Goal: Answer question/provide support: Share knowledge or assist other users

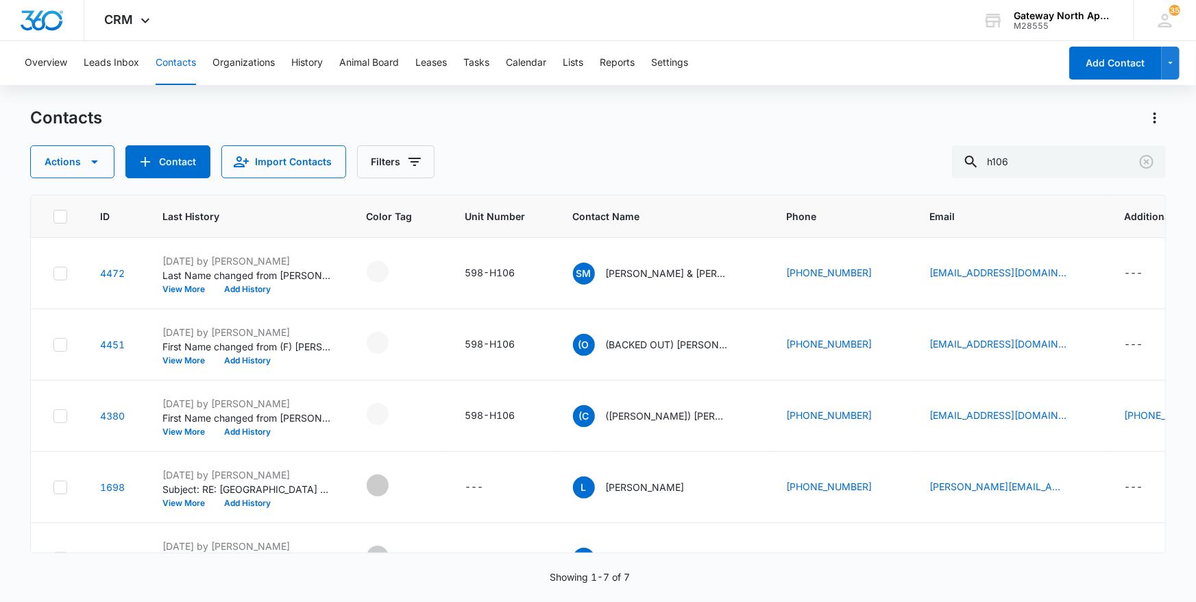
drag, startPoint x: 991, startPoint y: 157, endPoint x: 896, endPoint y: 157, distance: 94.6
click at [896, 157] on div "Actions Contact Import Contacts Filters h106" at bounding box center [598, 161] width 1136 height 33
type input "p303"
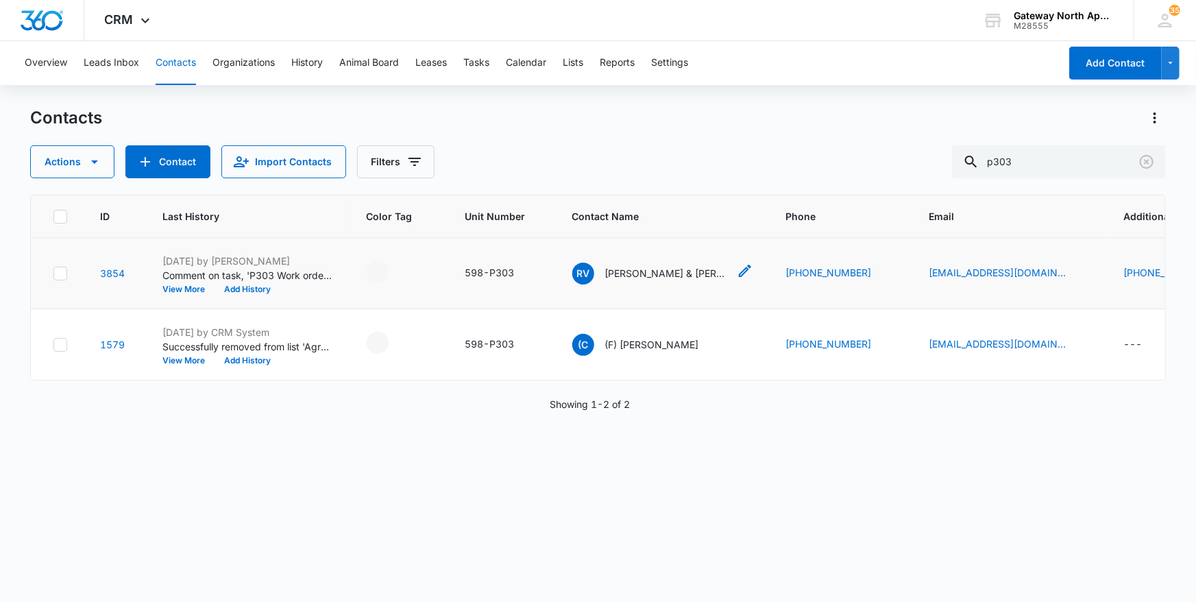
click at [676, 265] on div "RV [PERSON_NAME] & [PERSON_NAME]" at bounding box center [650, 273] width 156 height 22
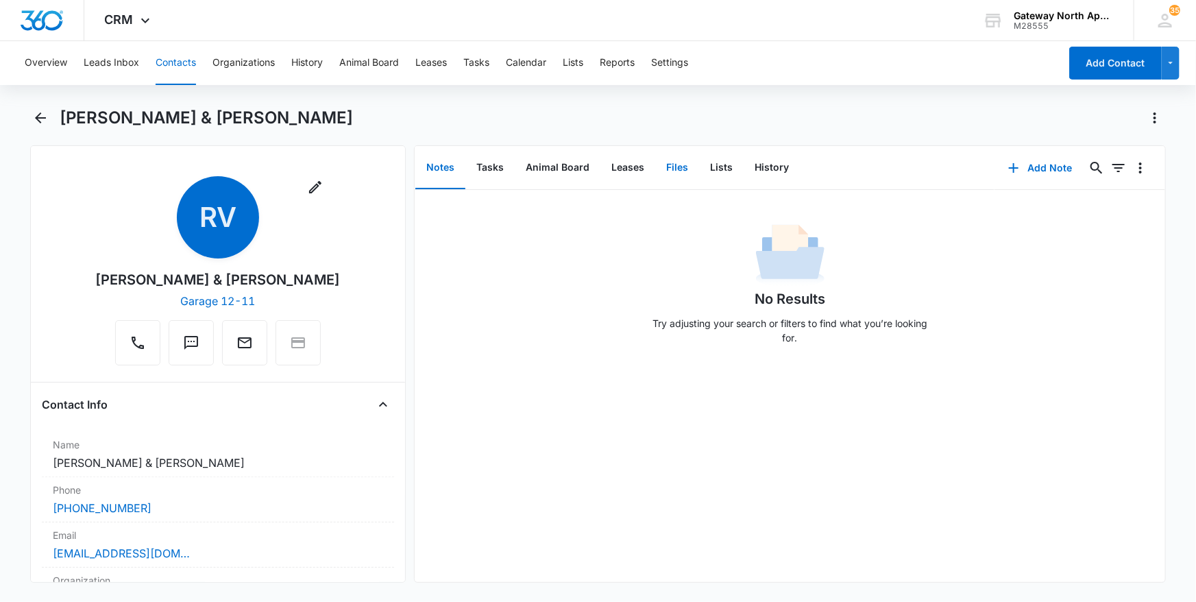
click at [675, 167] on button "Files" at bounding box center [677, 168] width 44 height 42
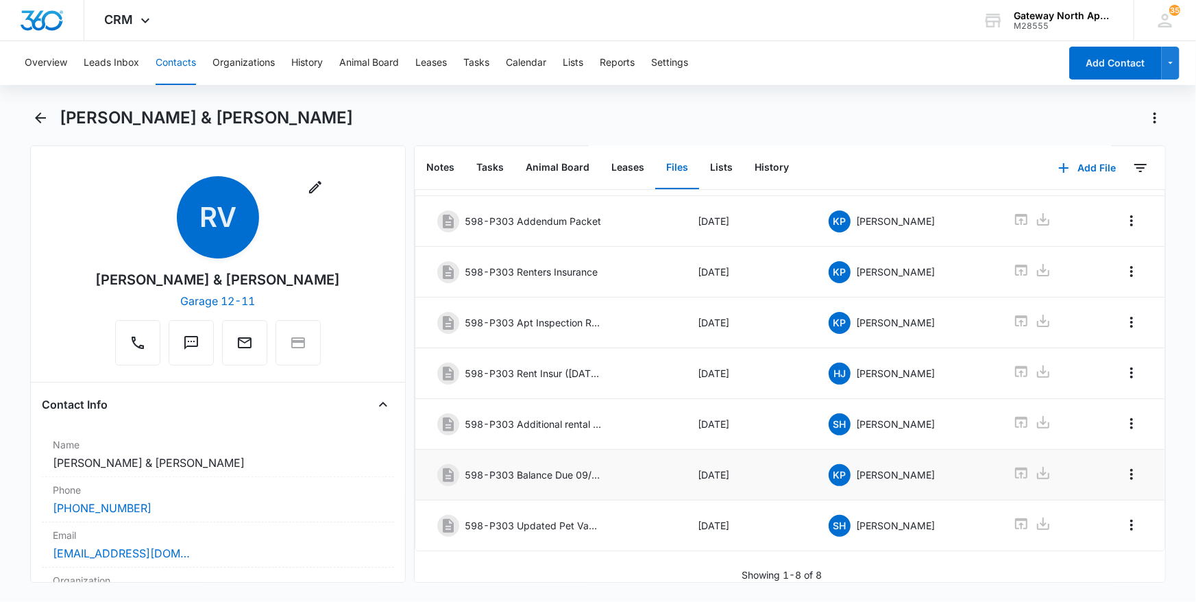
scroll to position [126, 0]
click at [1015, 315] on icon at bounding box center [1021, 320] width 12 height 11
click at [174, 60] on button "Contacts" at bounding box center [176, 63] width 40 height 44
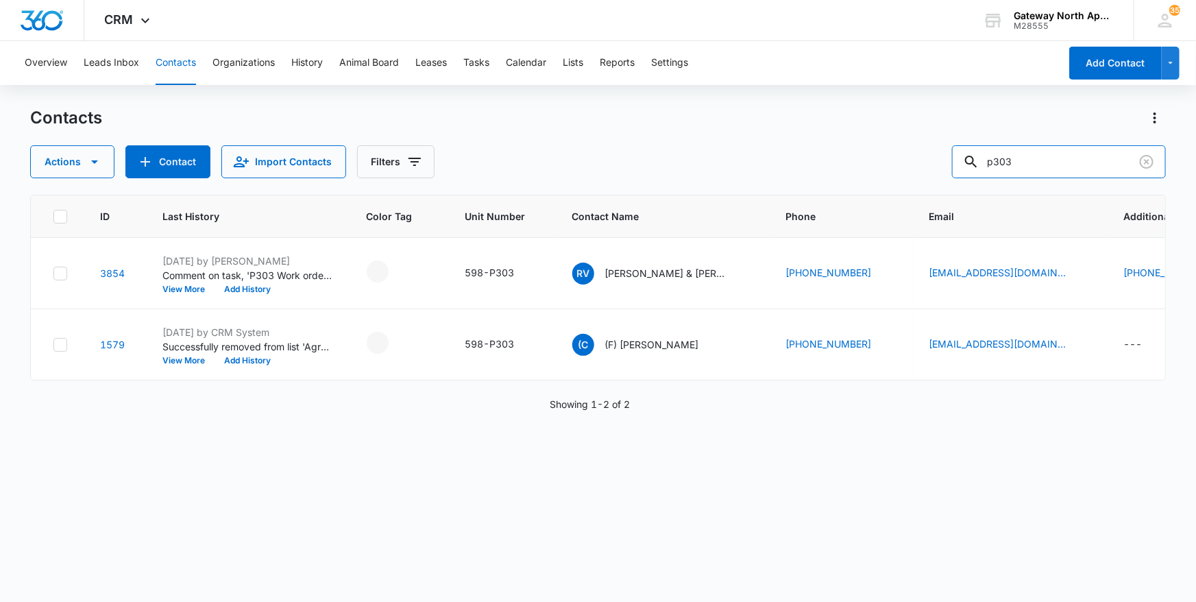
drag, startPoint x: 1053, startPoint y: 155, endPoint x: 948, endPoint y: 158, distance: 104.9
click at [948, 158] on div "Actions Contact Import Contacts Filters p303" at bounding box center [598, 161] width 1136 height 33
type input "f200"
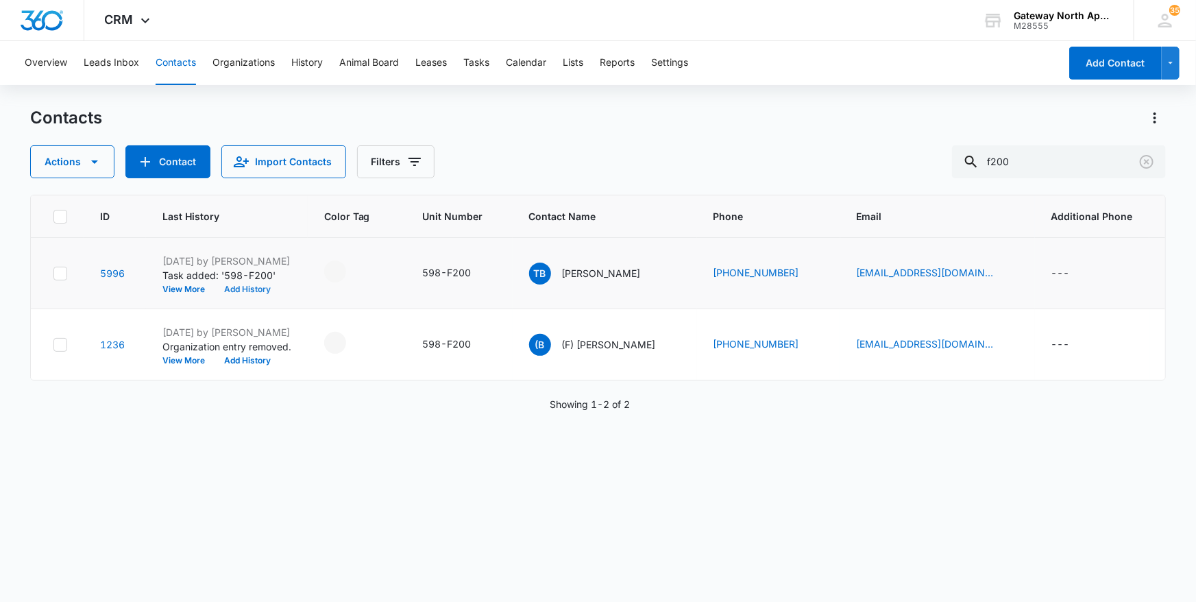
click at [245, 289] on button "Add History" at bounding box center [247, 289] width 66 height 8
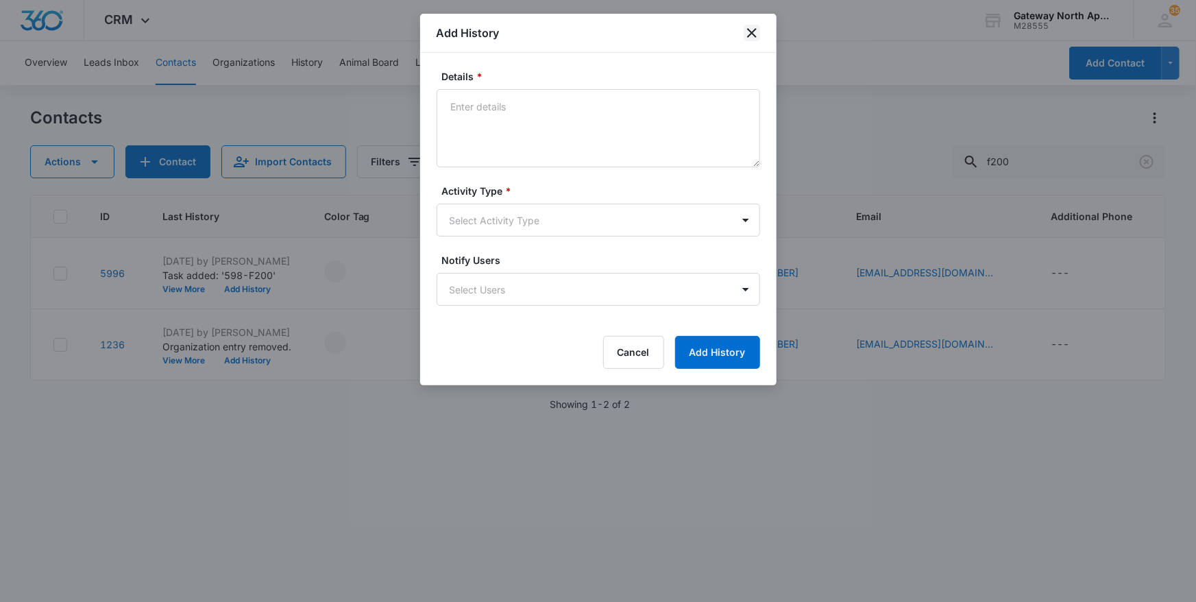
click at [754, 35] on icon "close" at bounding box center [752, 33] width 10 height 10
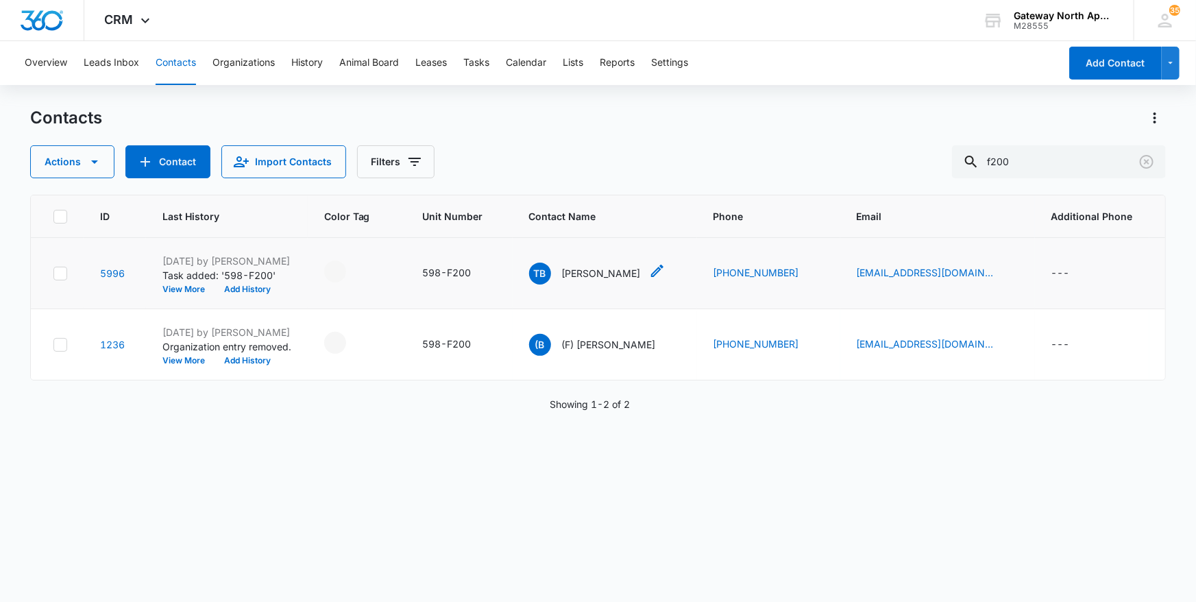
click at [624, 269] on p "[PERSON_NAME]" at bounding box center [601, 273] width 79 height 14
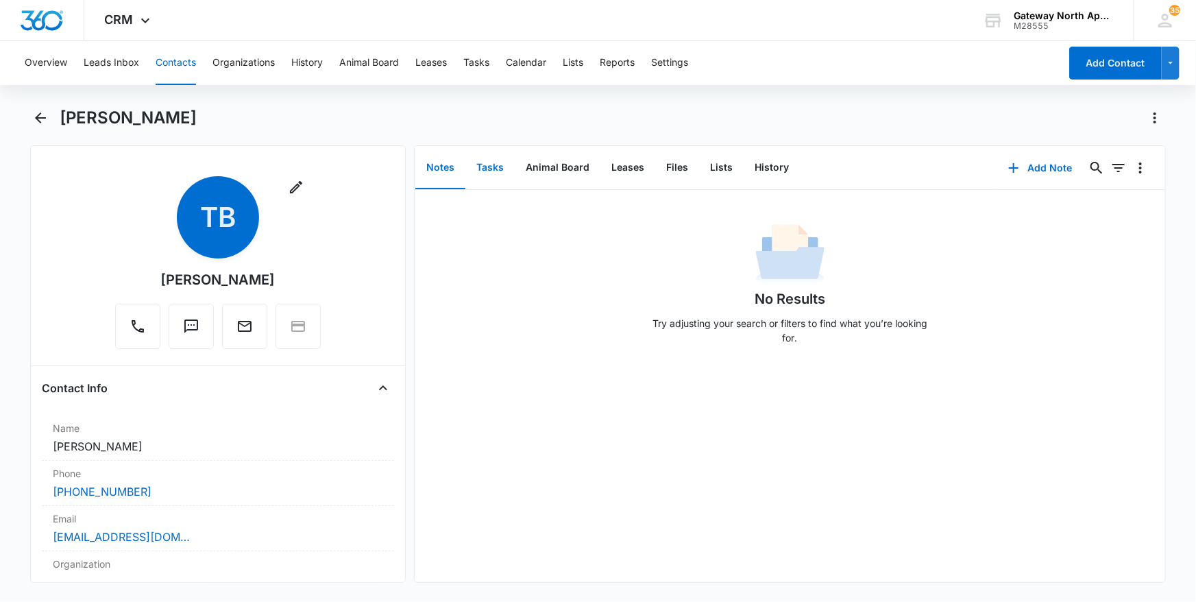
click at [503, 165] on button "Tasks" at bounding box center [489, 168] width 49 height 42
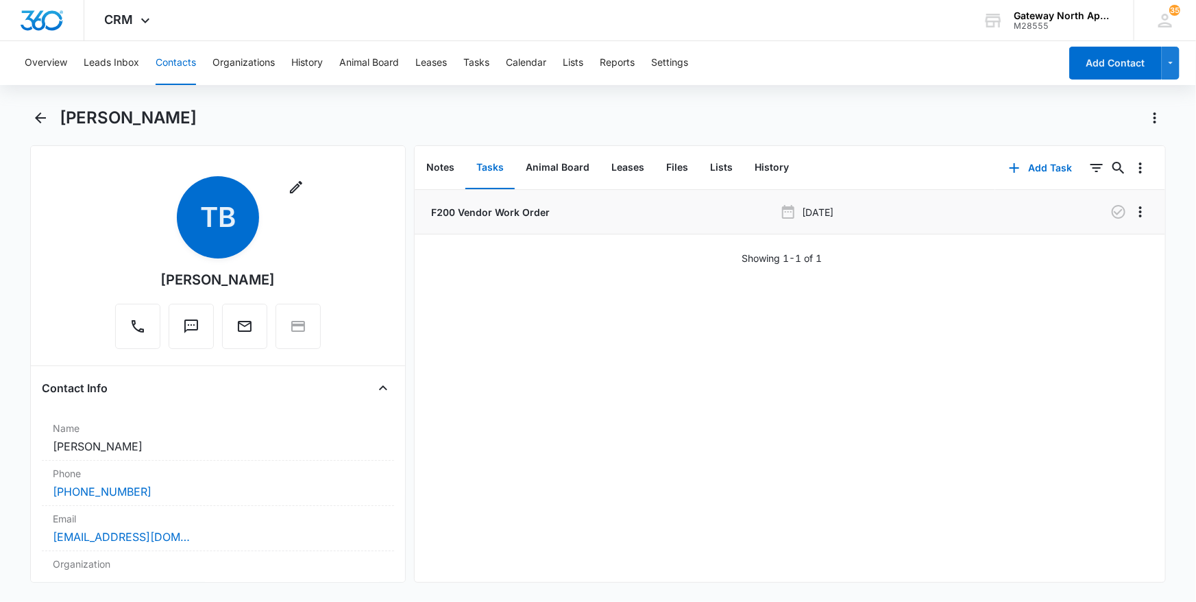
click at [512, 208] on p "F200 Vendor Work Order" at bounding box center [488, 212] width 121 height 14
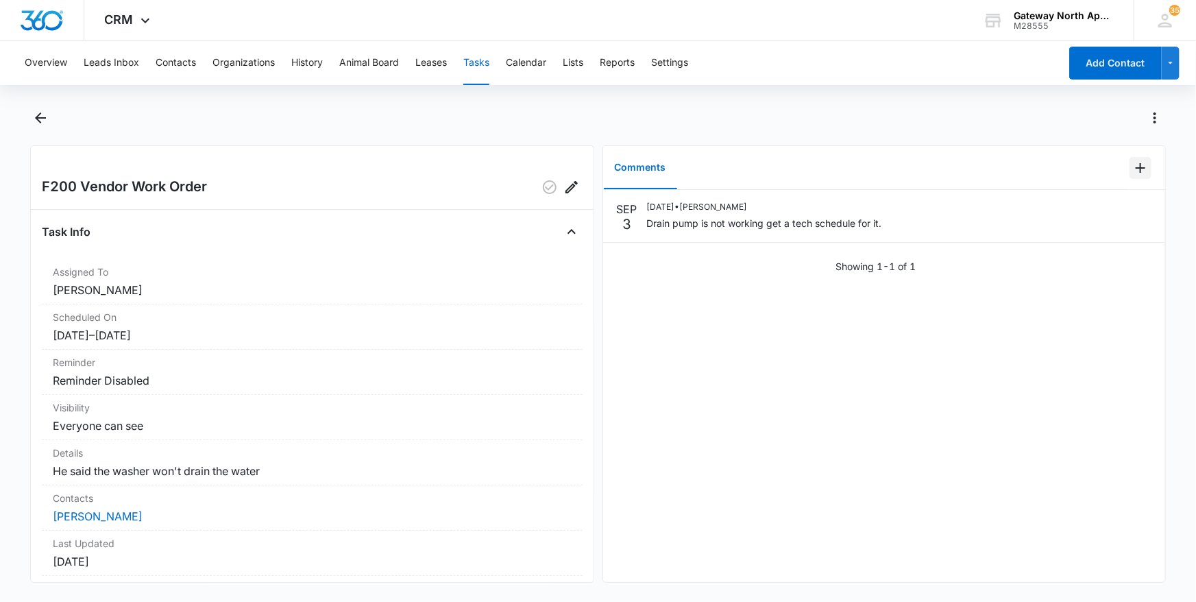
click at [1133, 169] on icon "Add Comment" at bounding box center [1140, 168] width 16 height 16
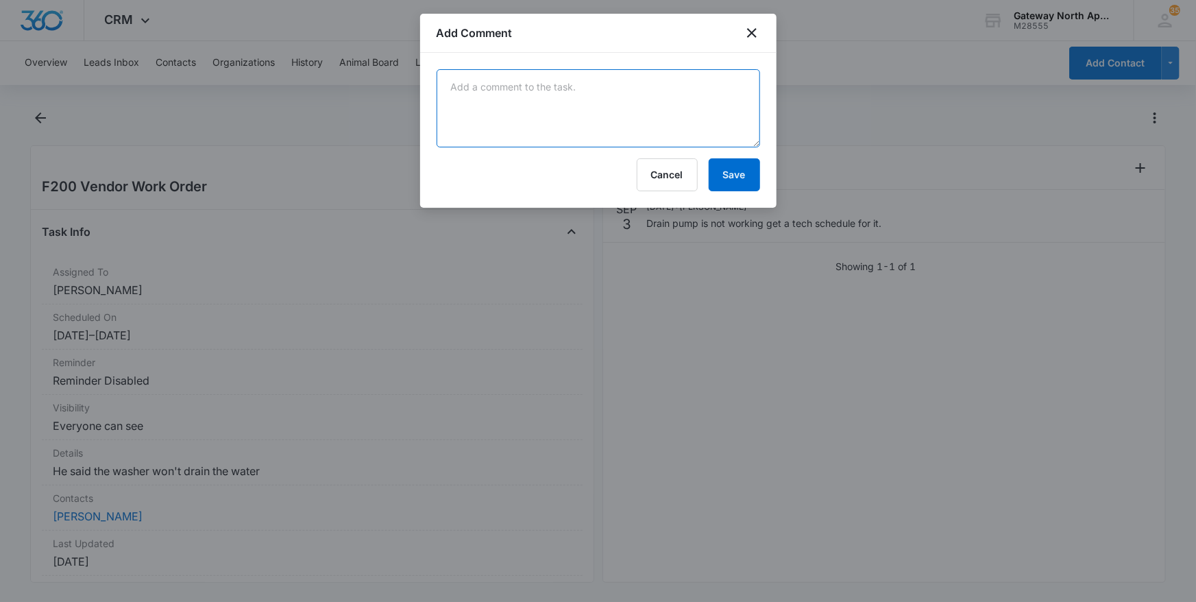
click at [557, 119] on textarea at bounding box center [598, 108] width 323 height 78
type textarea "need to purchase drain pump, will be back"
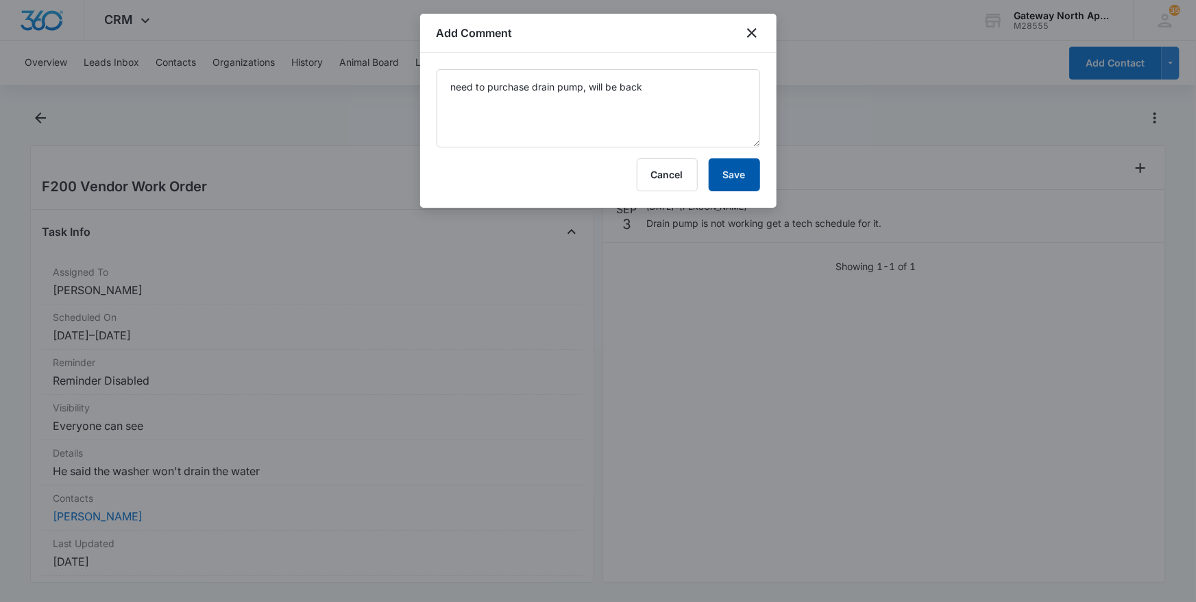
click at [731, 177] on button "Save" at bounding box center [734, 174] width 51 height 33
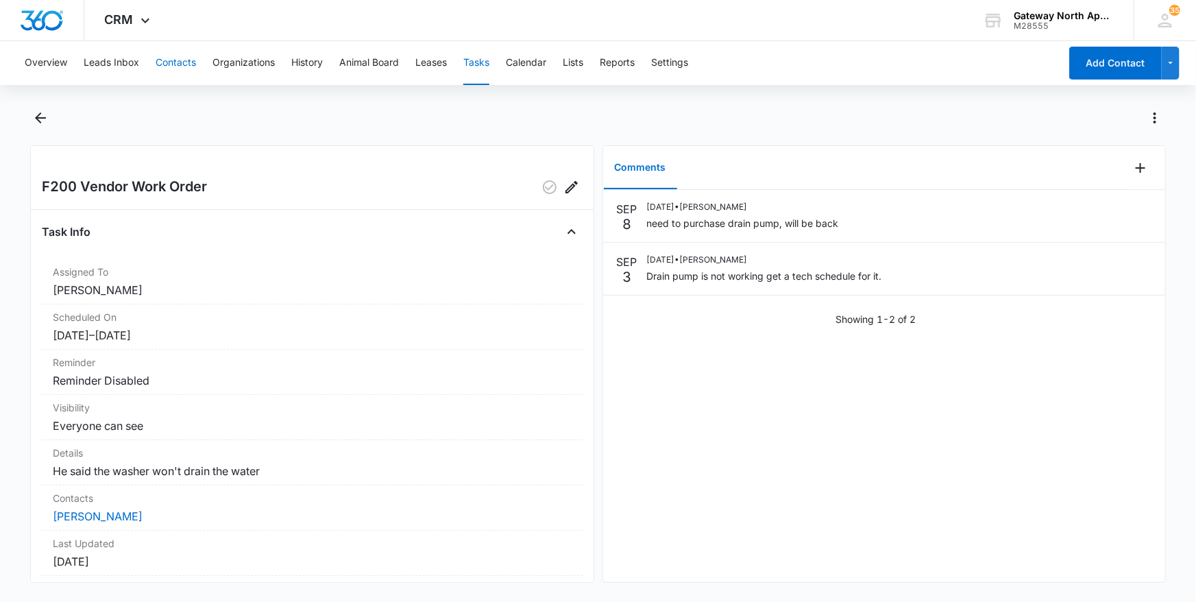
click at [186, 65] on button "Contacts" at bounding box center [176, 63] width 40 height 44
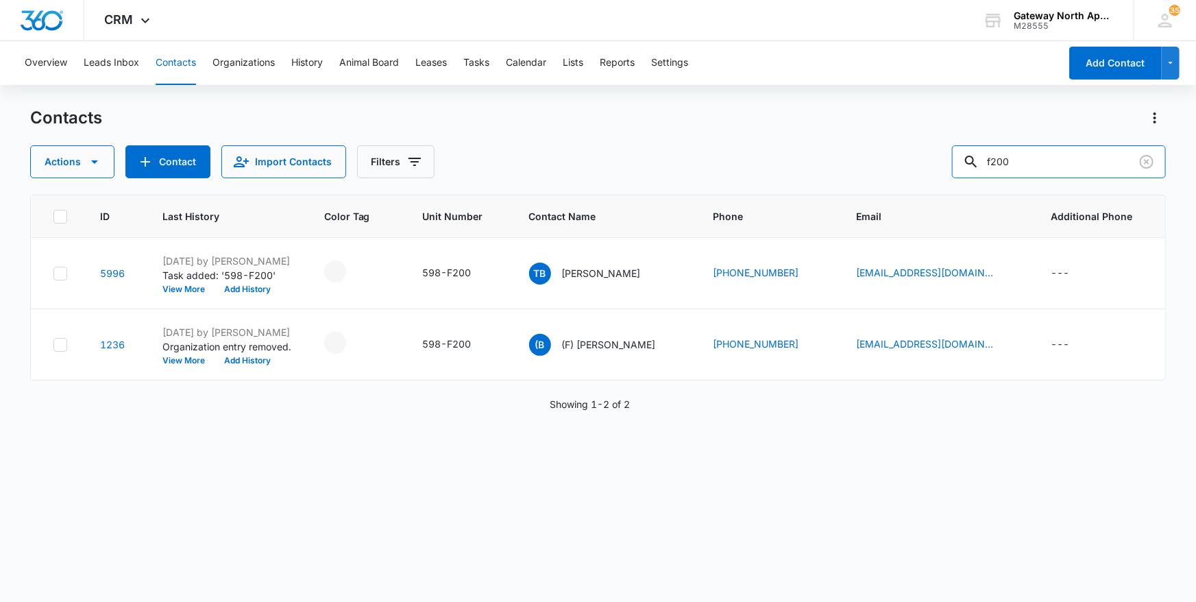
drag, startPoint x: 1044, startPoint y: 169, endPoint x: 812, endPoint y: 162, distance: 232.4
click at [812, 162] on div "Actions Contact Import Contacts Filters f200" at bounding box center [598, 161] width 1136 height 33
type input "m302"
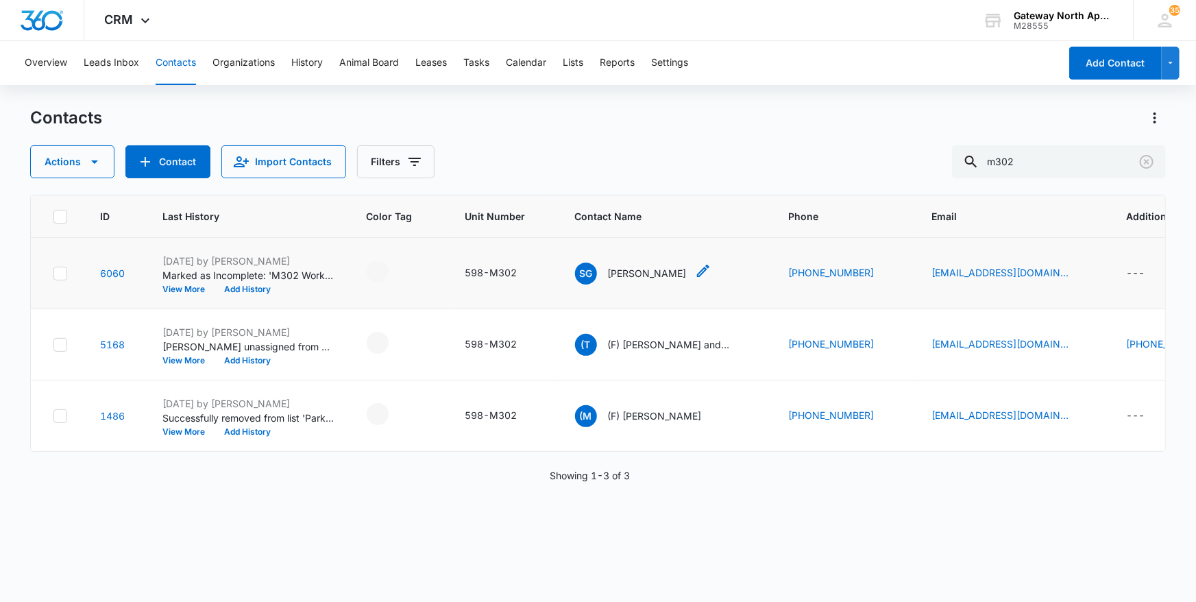
click at [622, 270] on p "[PERSON_NAME]" at bounding box center [647, 273] width 79 height 14
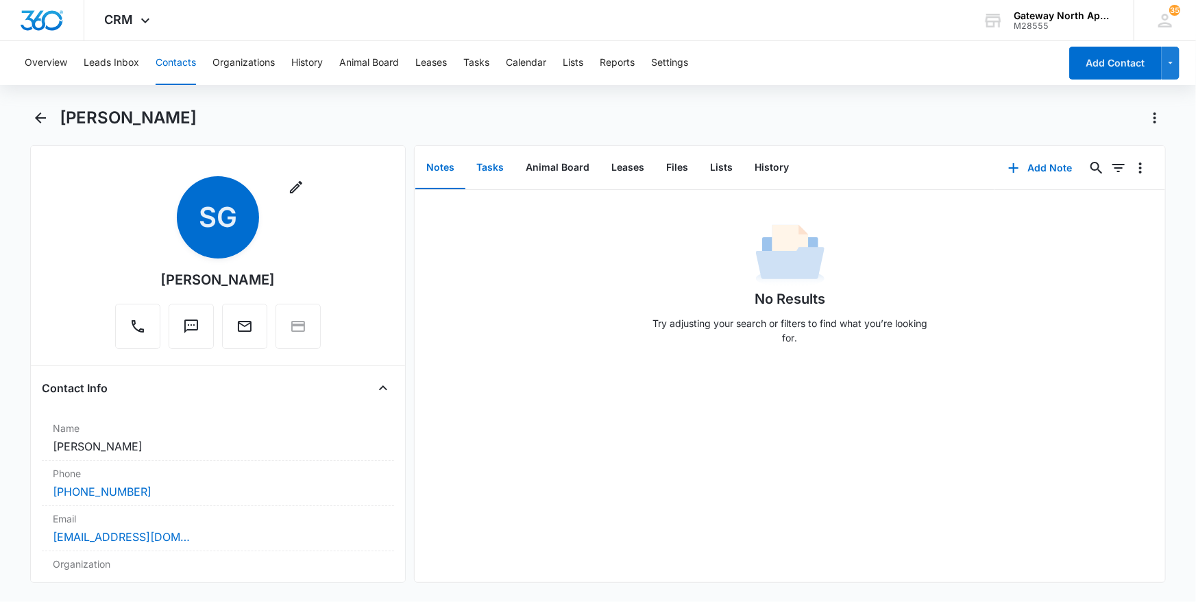
click at [487, 175] on button "Tasks" at bounding box center [489, 168] width 49 height 42
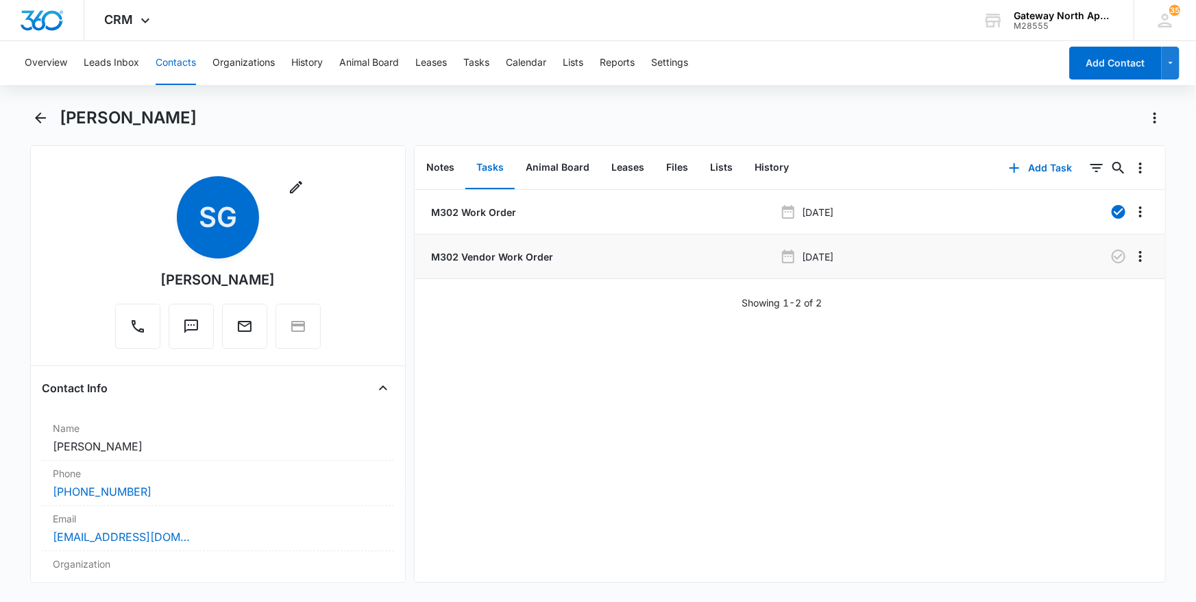
click at [487, 259] on p "M302 Vendor Work Order" at bounding box center [490, 256] width 125 height 14
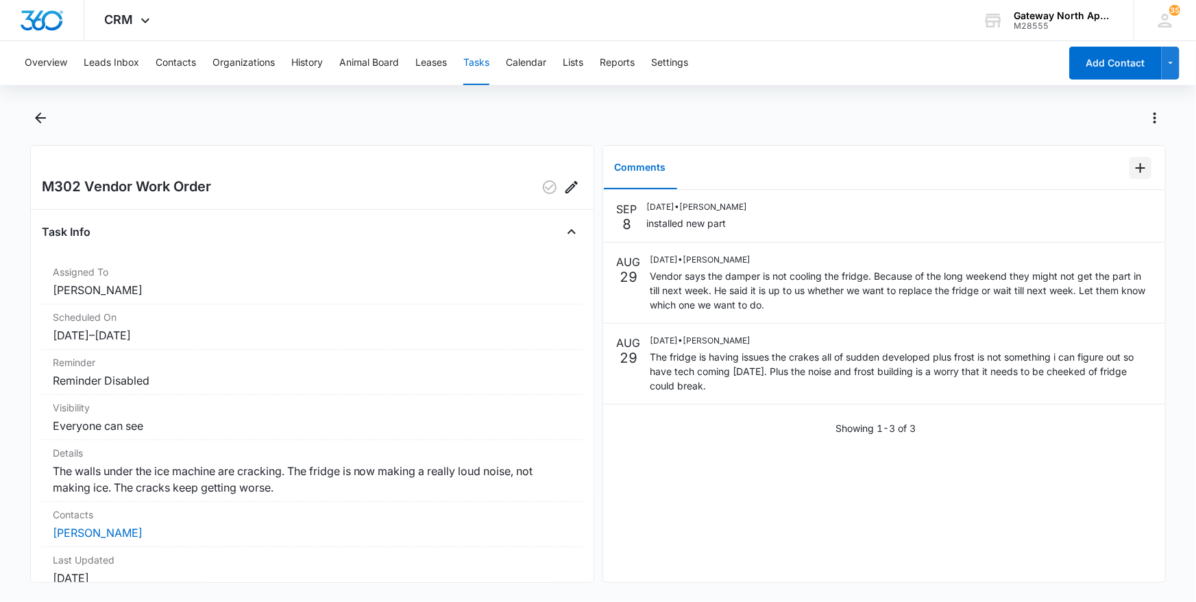
click at [1132, 164] on icon "Add Comment" at bounding box center [1140, 168] width 16 height 16
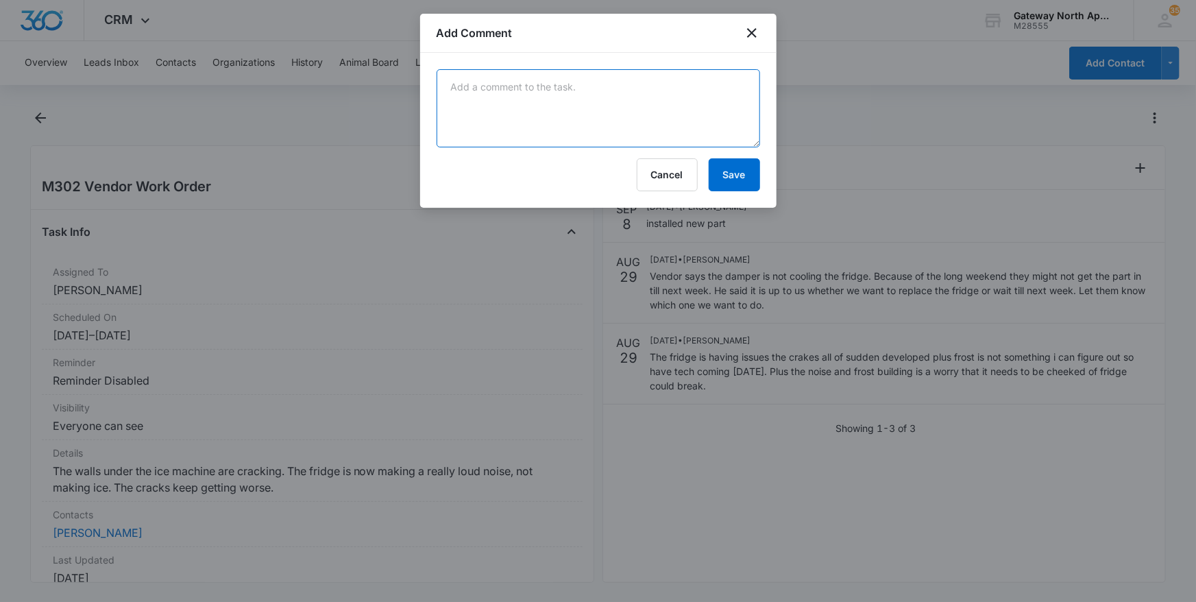
click at [566, 90] on textarea at bounding box center [598, 108] width 323 height 78
type textarea "tech said he got the part installed and is good to go."
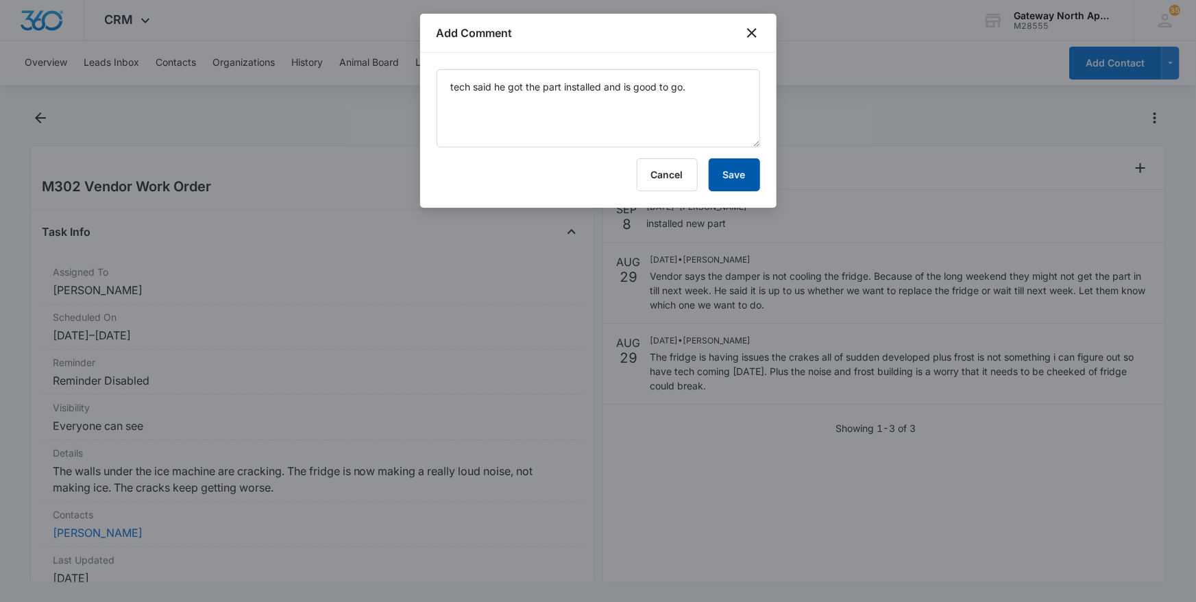
click at [732, 173] on button "Save" at bounding box center [734, 174] width 51 height 33
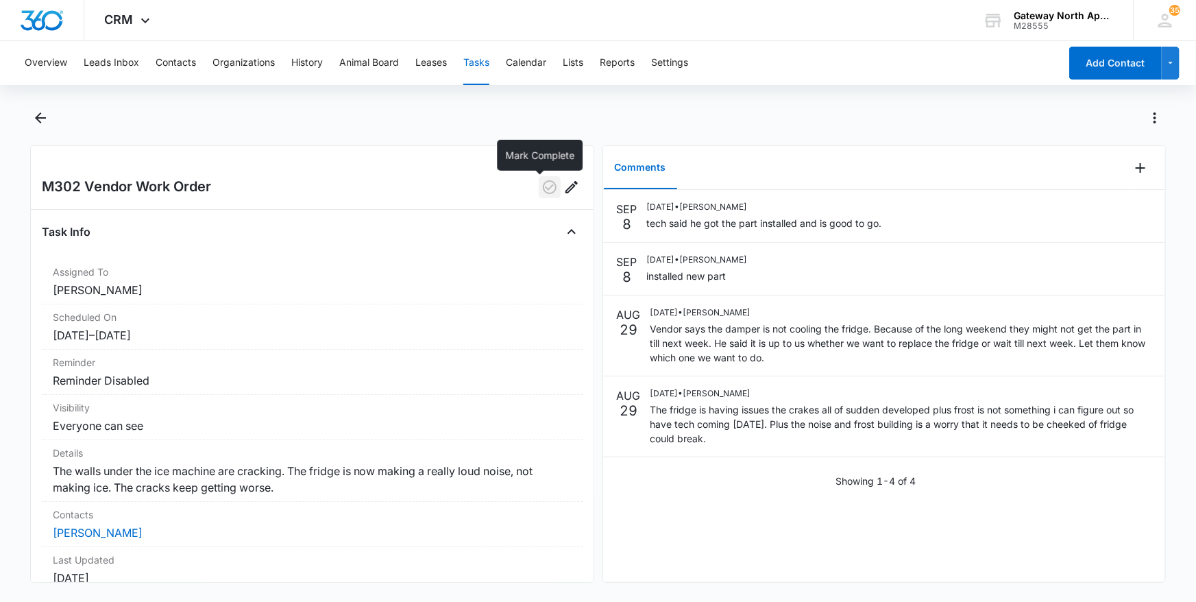
click at [541, 184] on icon "button" at bounding box center [549, 187] width 16 height 16
click at [195, 63] on button "Contacts" at bounding box center [176, 63] width 40 height 44
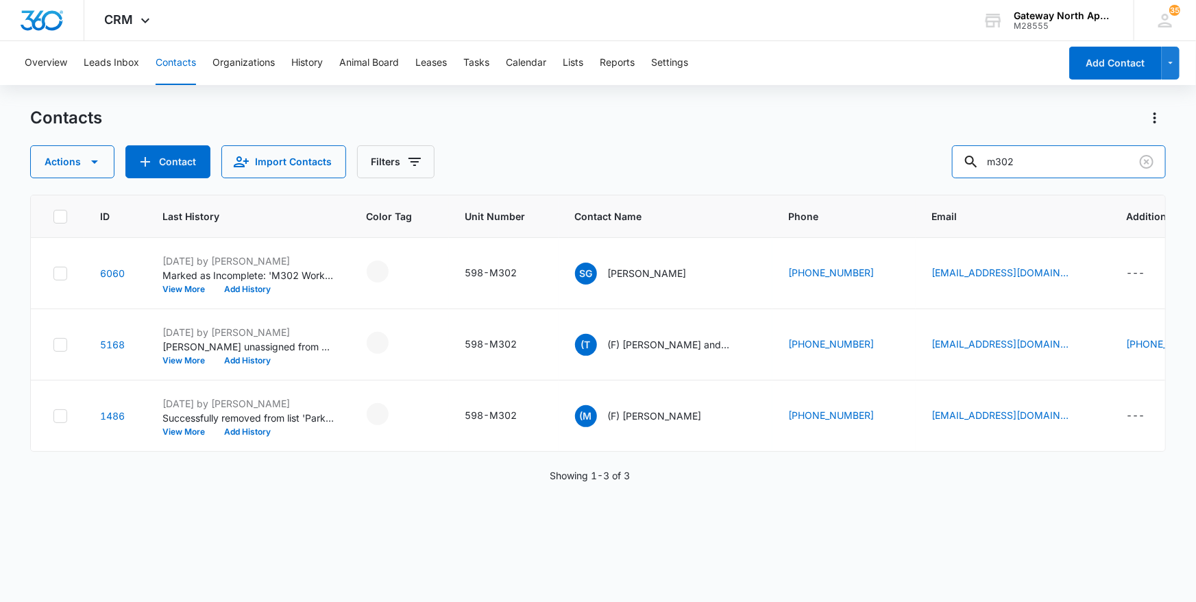
drag, startPoint x: 988, startPoint y: 158, endPoint x: 826, endPoint y: 150, distance: 161.9
click at [826, 150] on div "Actions Contact Import Contacts Filters m302" at bounding box center [598, 161] width 1136 height 33
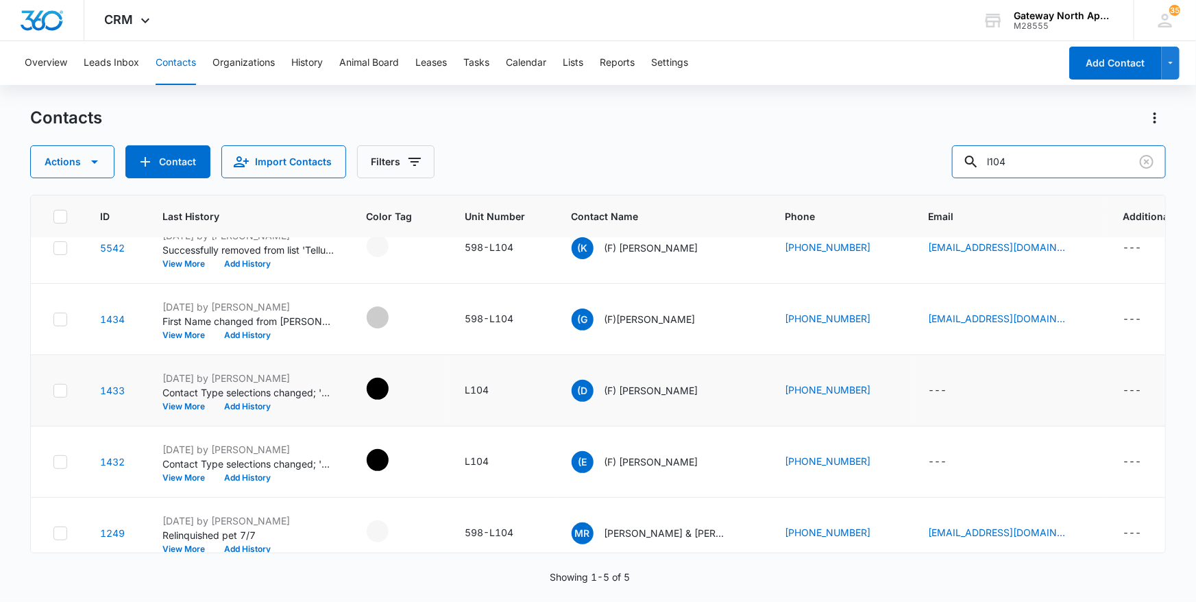
scroll to position [49, 0]
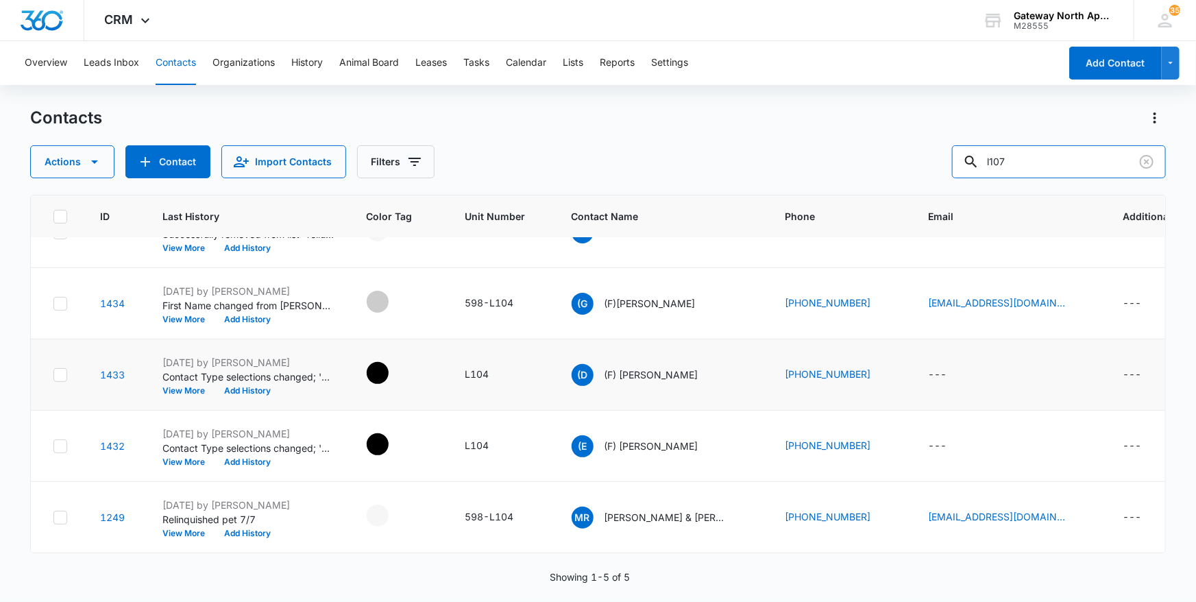
type input "l107"
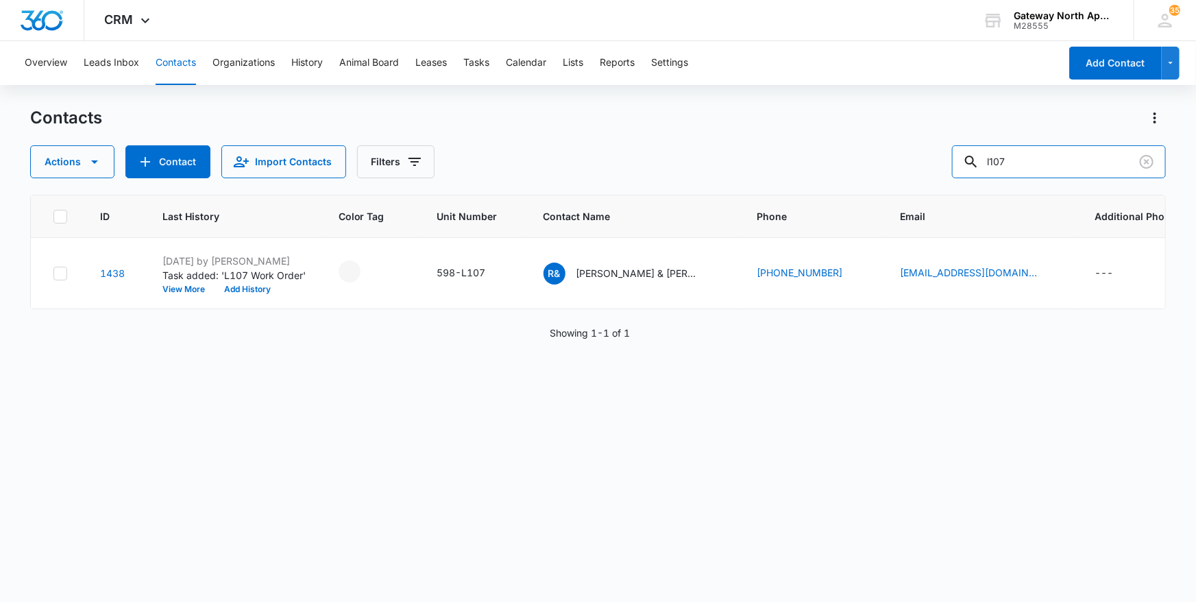
scroll to position [0, 0]
click at [602, 267] on p "[PERSON_NAME] & [PERSON_NAME] "[PERSON_NAME]" [PERSON_NAME]" at bounding box center [637, 273] width 123 height 14
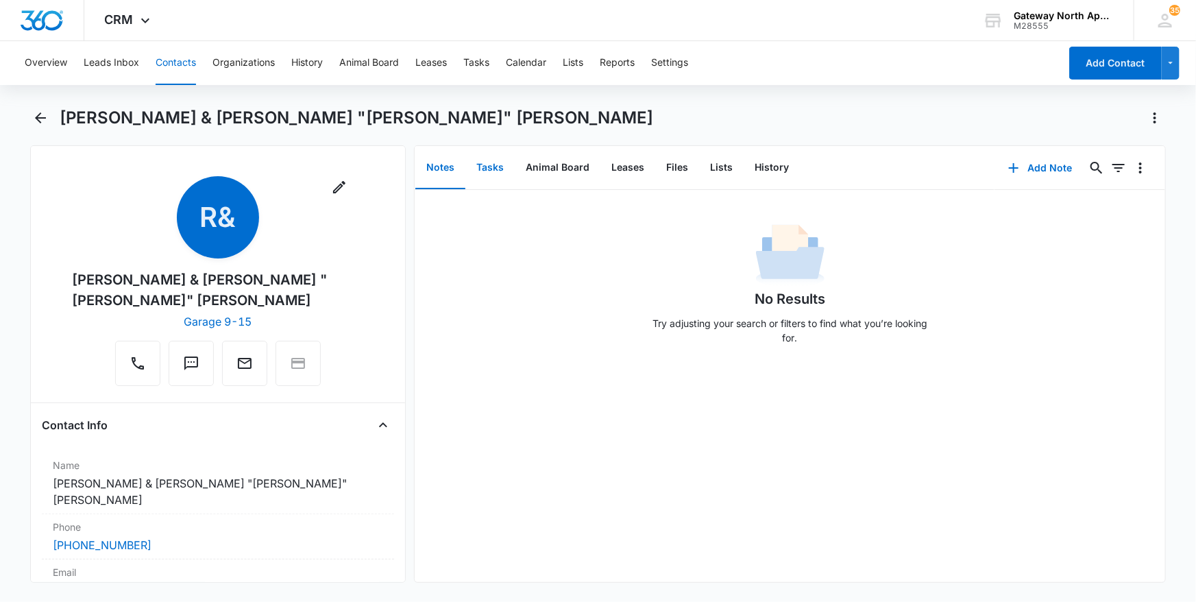
click at [484, 164] on button "Tasks" at bounding box center [489, 168] width 49 height 42
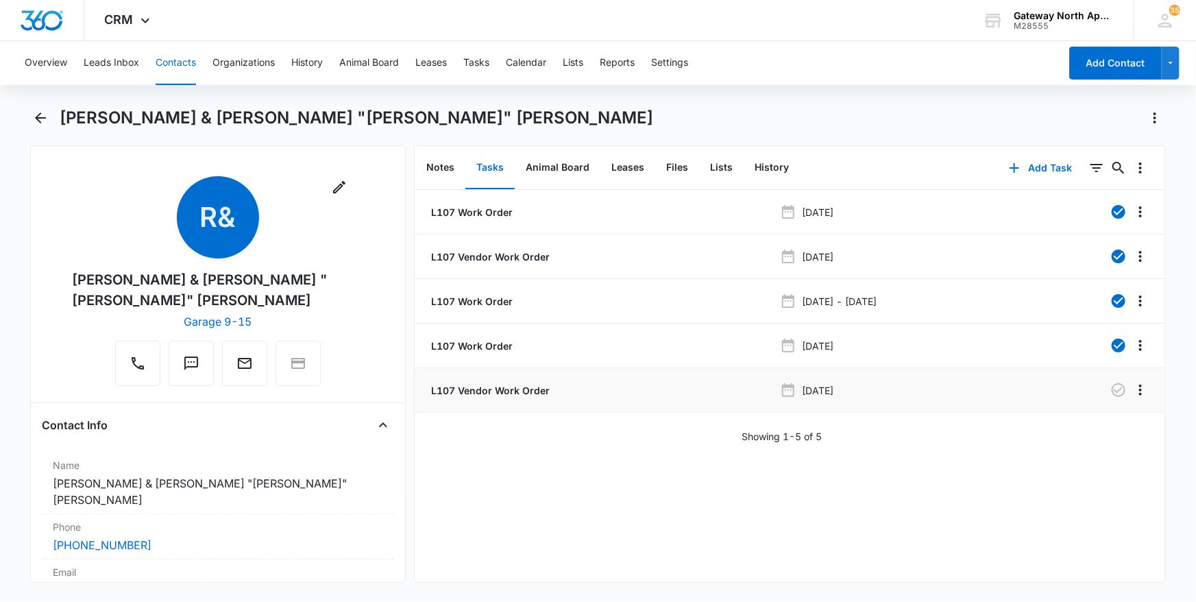
click at [513, 389] on p "L107 Vendor Work Order" at bounding box center [488, 390] width 121 height 14
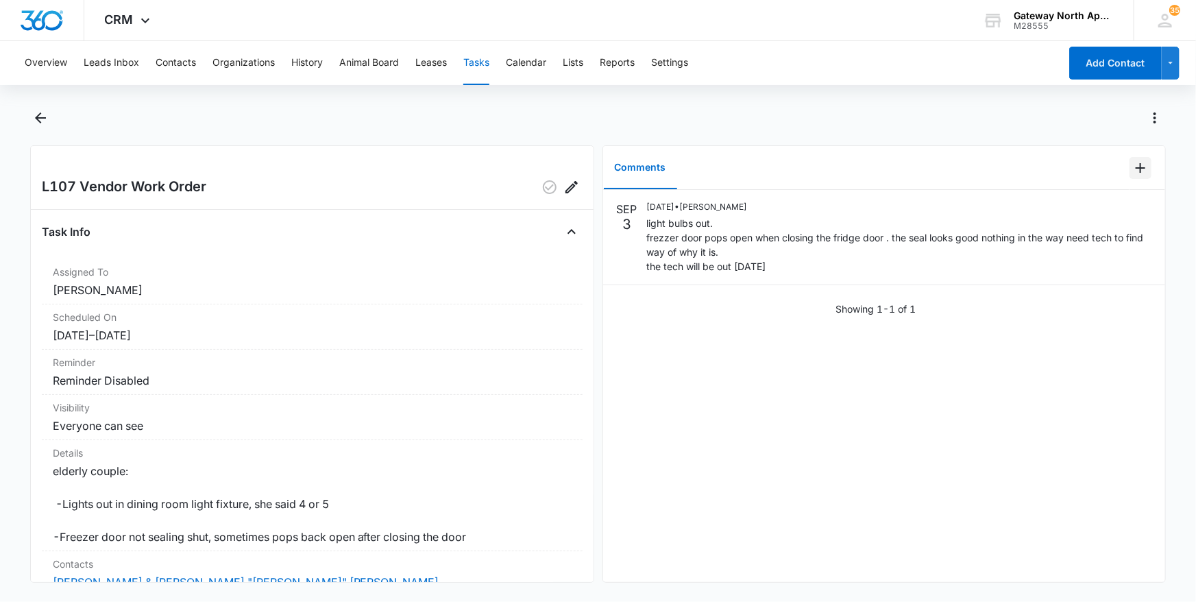
click at [1138, 167] on icon "Add Comment" at bounding box center [1140, 168] width 16 height 16
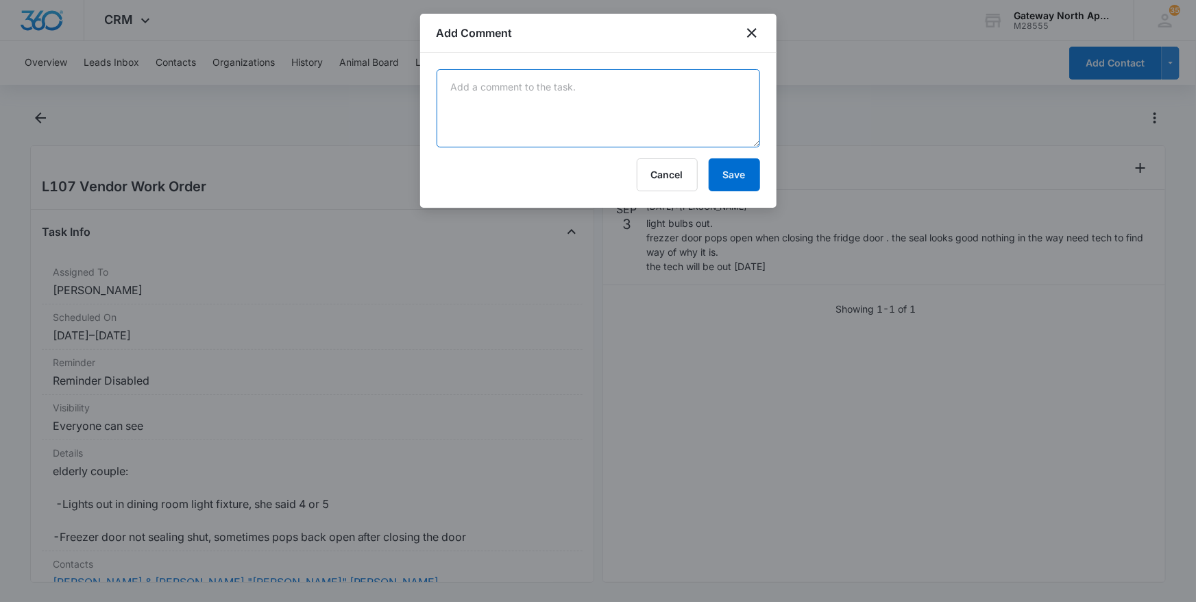
click at [605, 99] on textarea at bounding box center [598, 108] width 323 height 78
type textarea "said he will have to purchase bearings for the freezer and will be back to inst…"
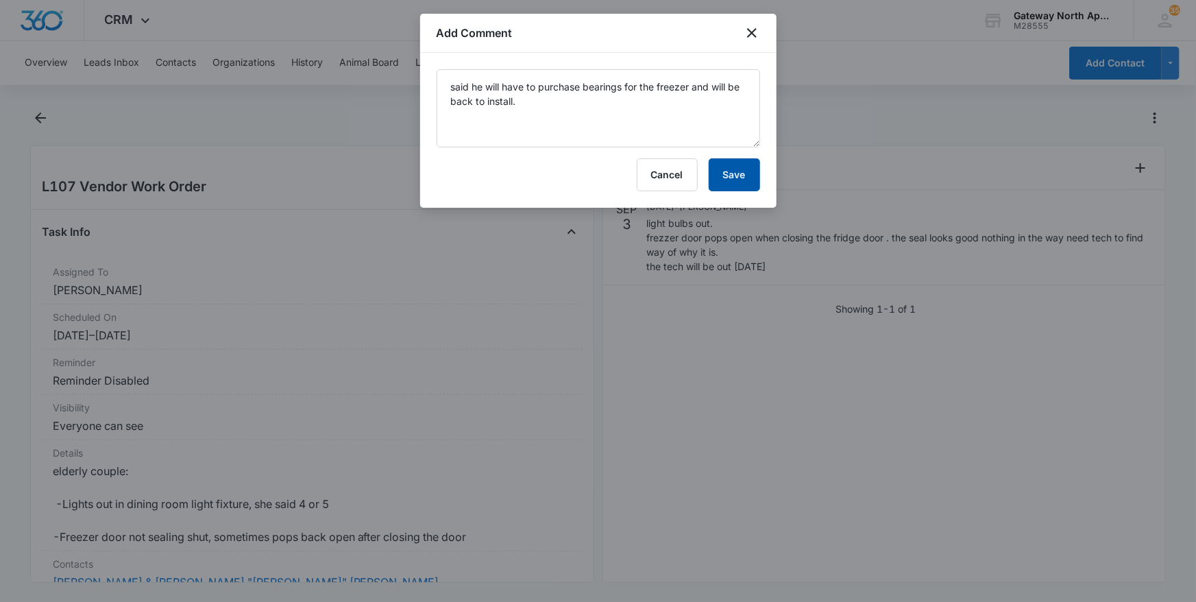
click at [739, 168] on button "Save" at bounding box center [734, 174] width 51 height 33
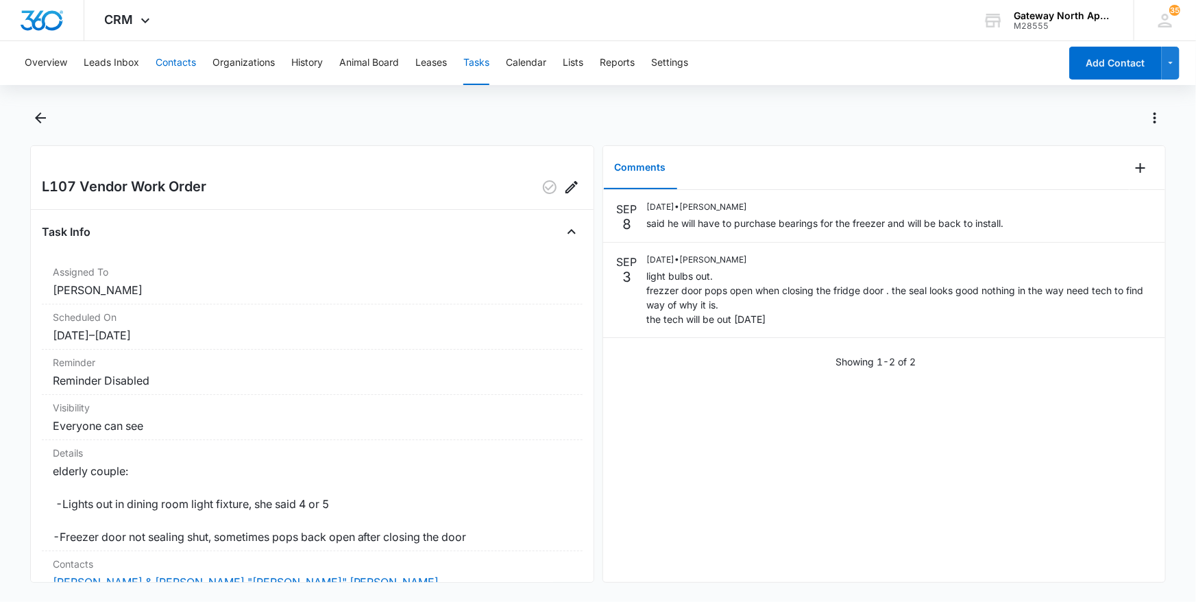
click at [175, 62] on button "Contacts" at bounding box center [176, 63] width 40 height 44
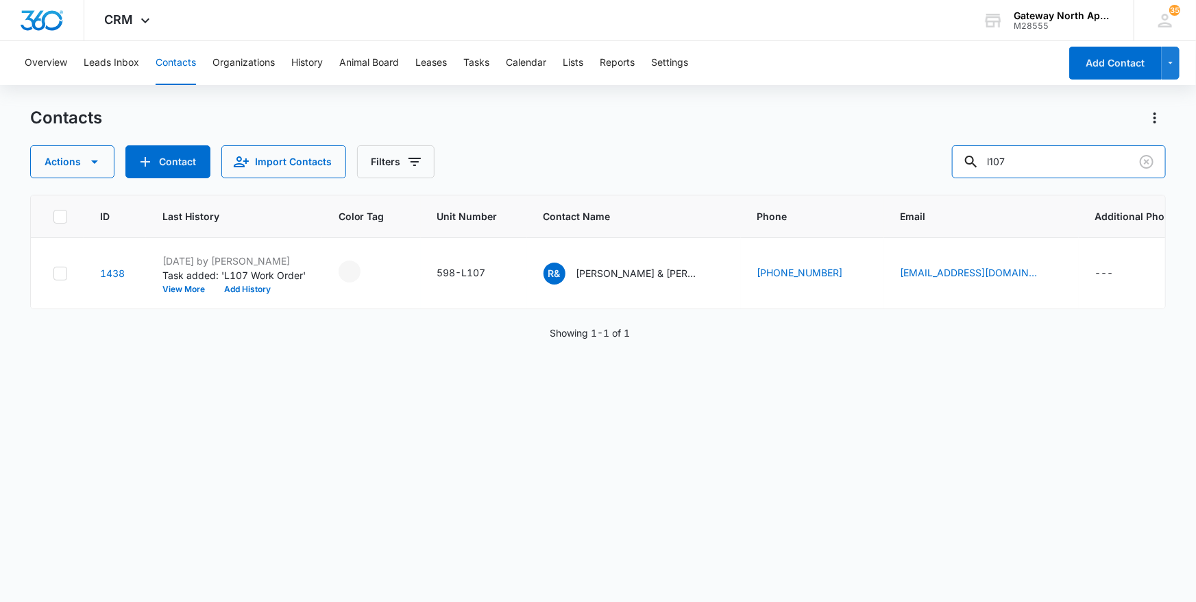
drag, startPoint x: 1035, startPoint y: 166, endPoint x: 768, endPoint y: 171, distance: 267.3
click at [768, 171] on div "Actions Contact Import Contacts Filters l107" at bounding box center [598, 161] width 1136 height 33
type input "m100"
